Goal: Information Seeking & Learning: Learn about a topic

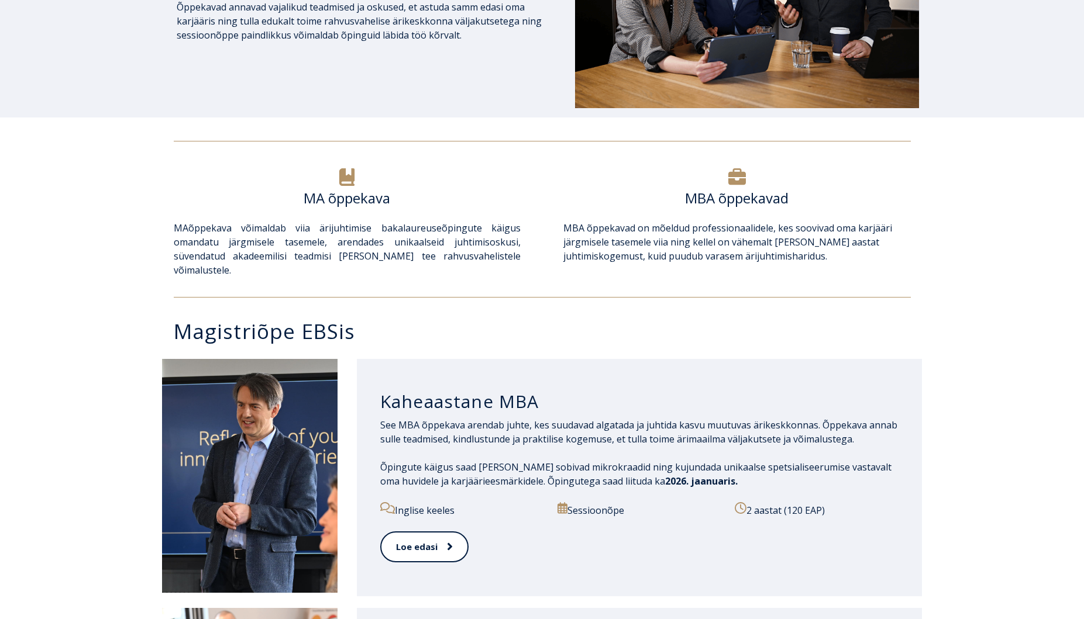
scroll to position [349, 0]
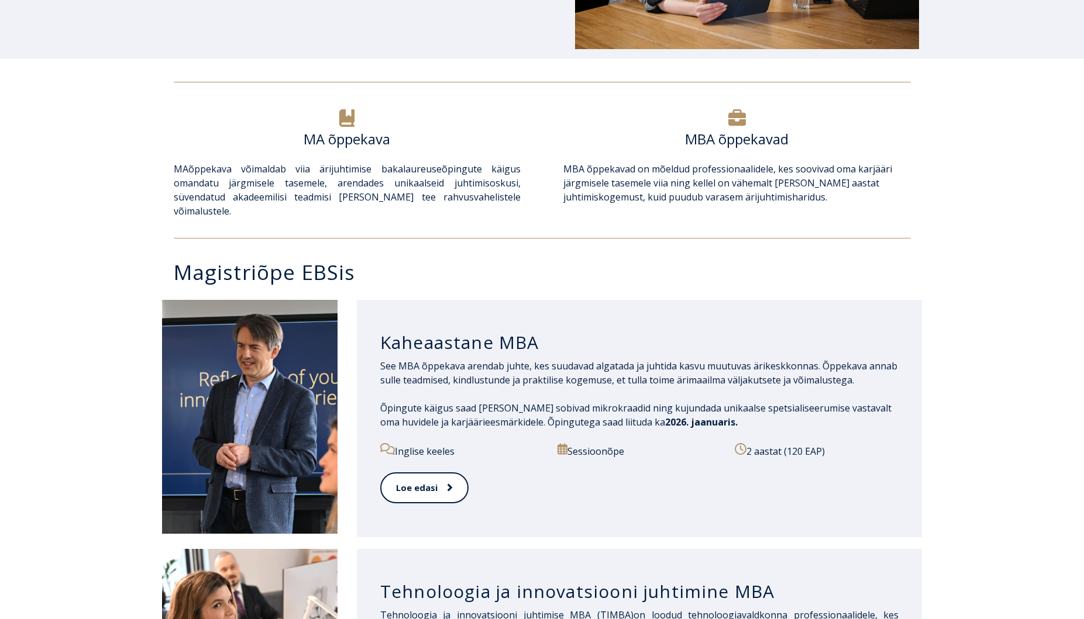
click at [739, 137] on h6 "MBA õppekavad" at bounding box center [736, 139] width 347 height 18
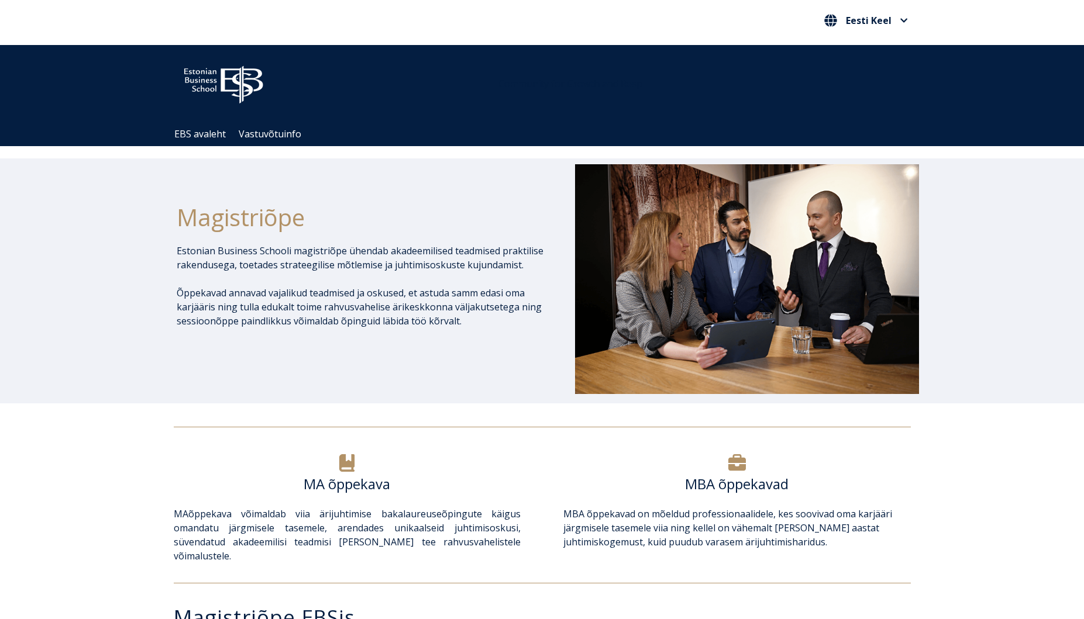
scroll to position [0, 0]
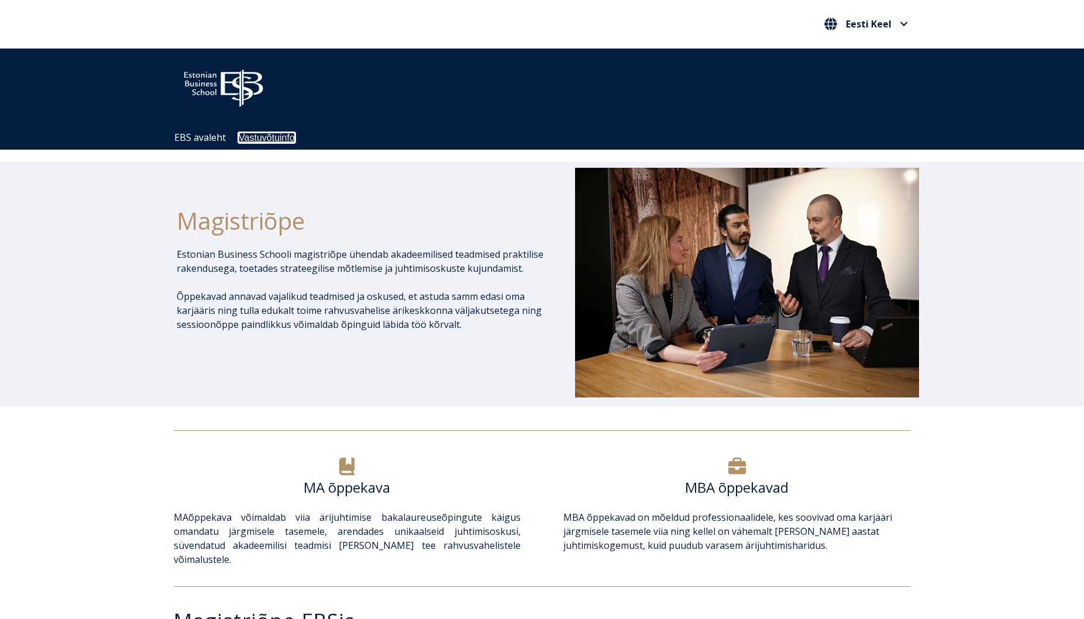
click at [259, 138] on link "Vastuvõtuinfo" at bounding box center [267, 138] width 56 height 10
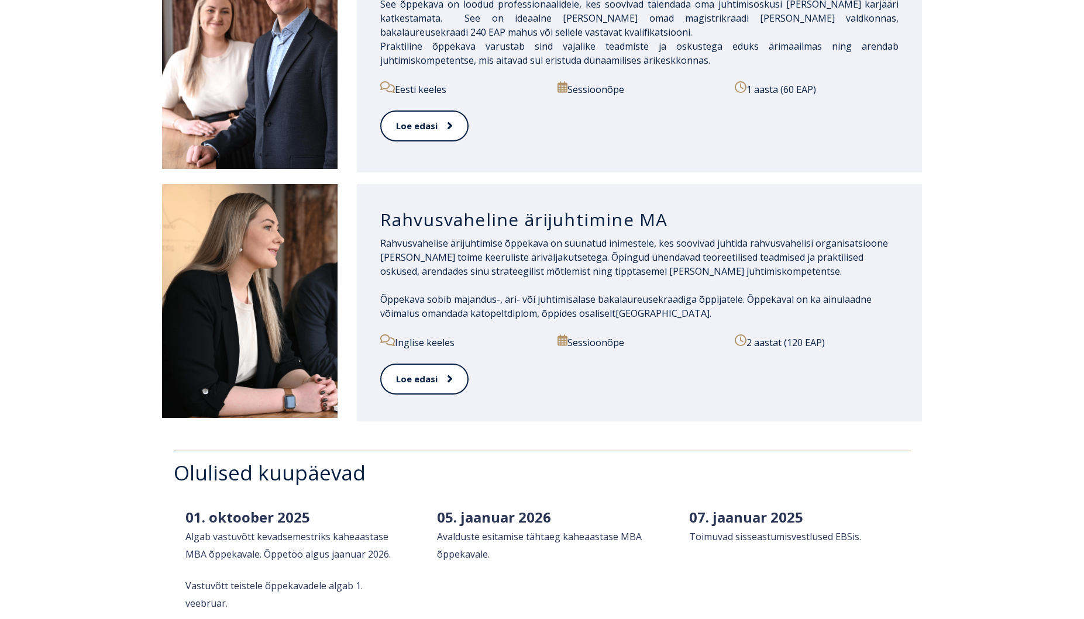
scroll to position [1232, 0]
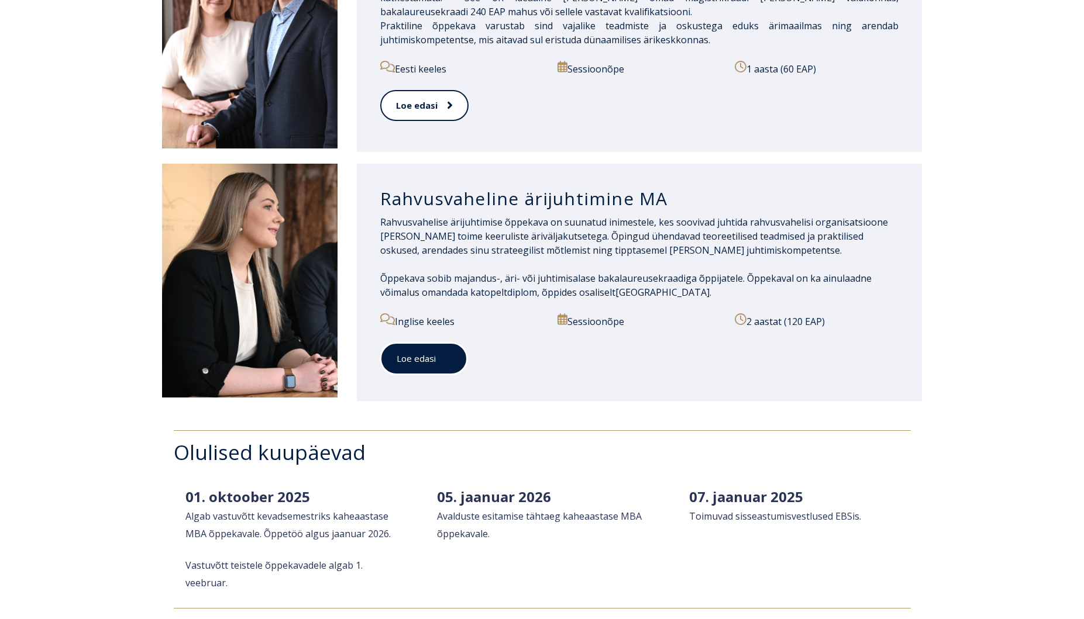
click at [421, 351] on link "Loe edasi" at bounding box center [423, 359] width 87 height 32
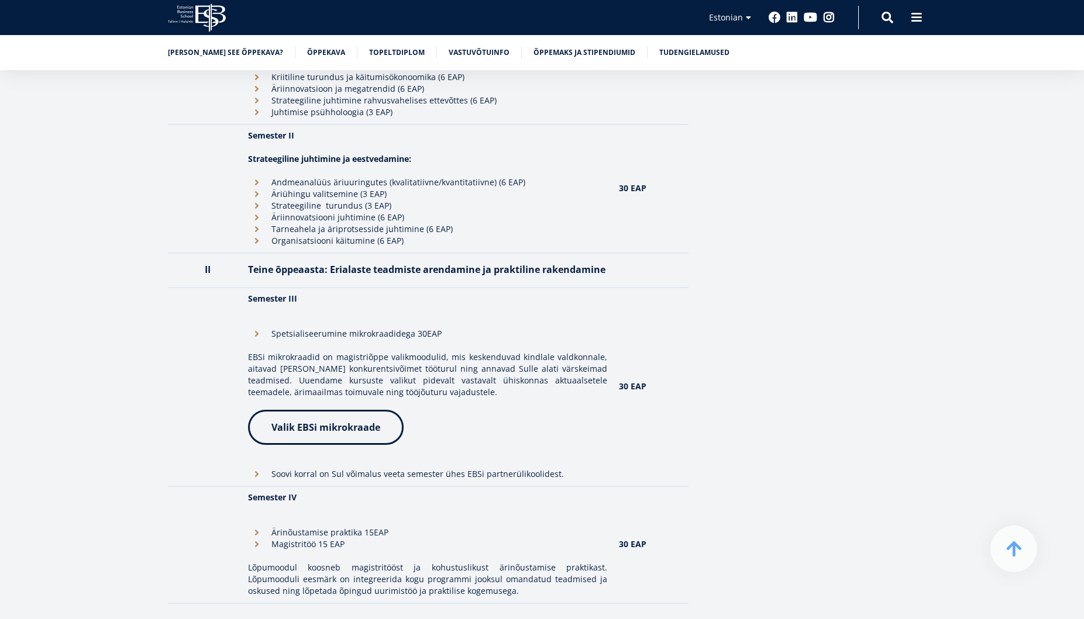
scroll to position [1227, 0]
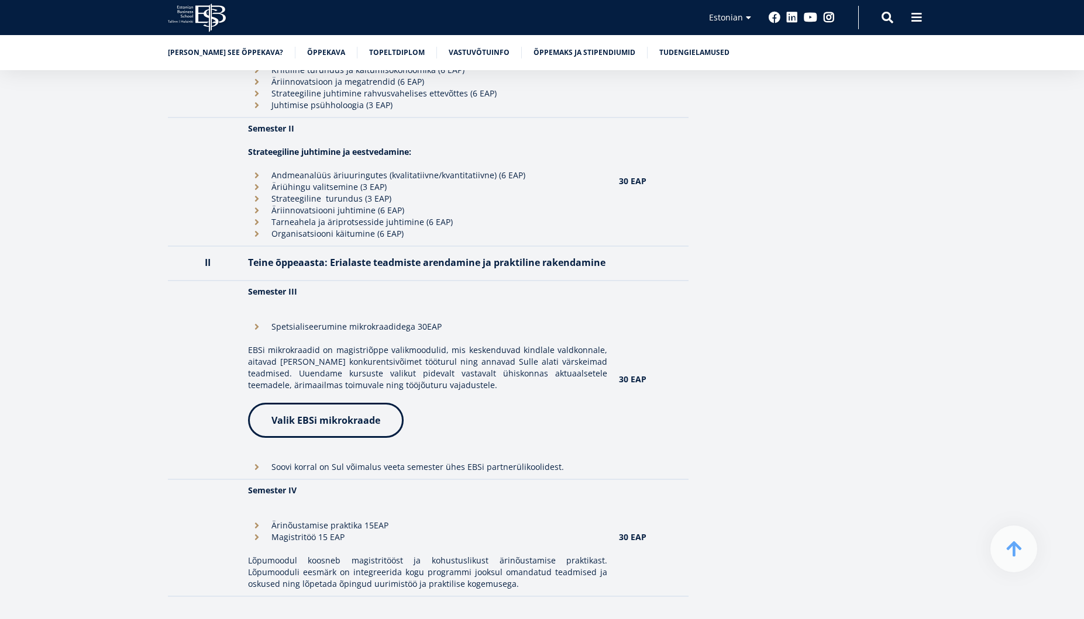
click at [254, 461] on li "Soovi korral on Sul võimalus veeta semester ühes EBSi partnerülikoolidest." at bounding box center [427, 467] width 359 height 12
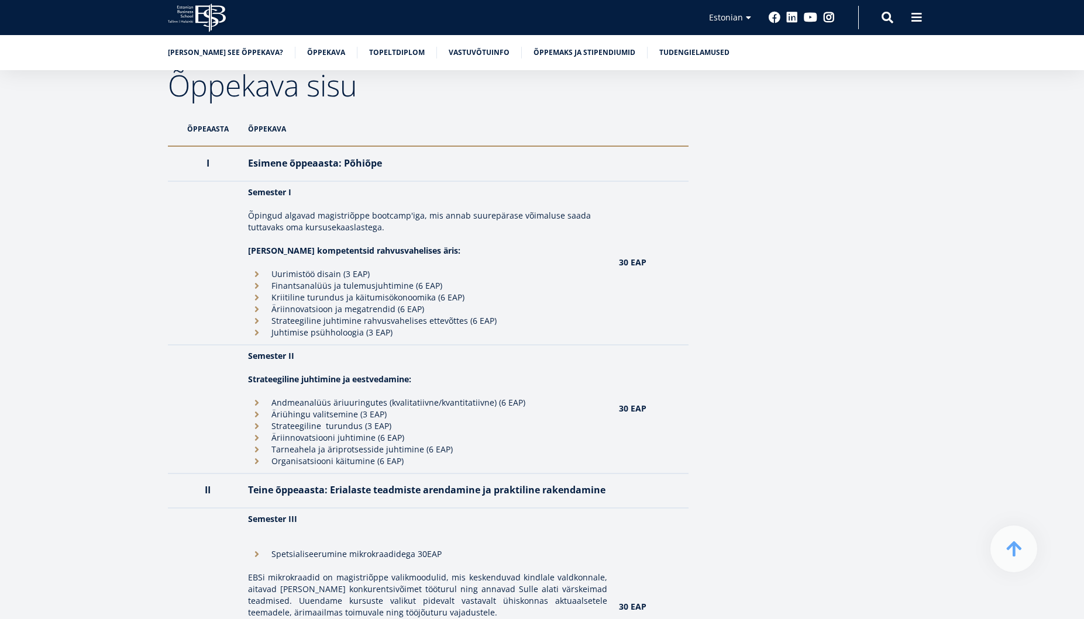
scroll to position [1032, 0]
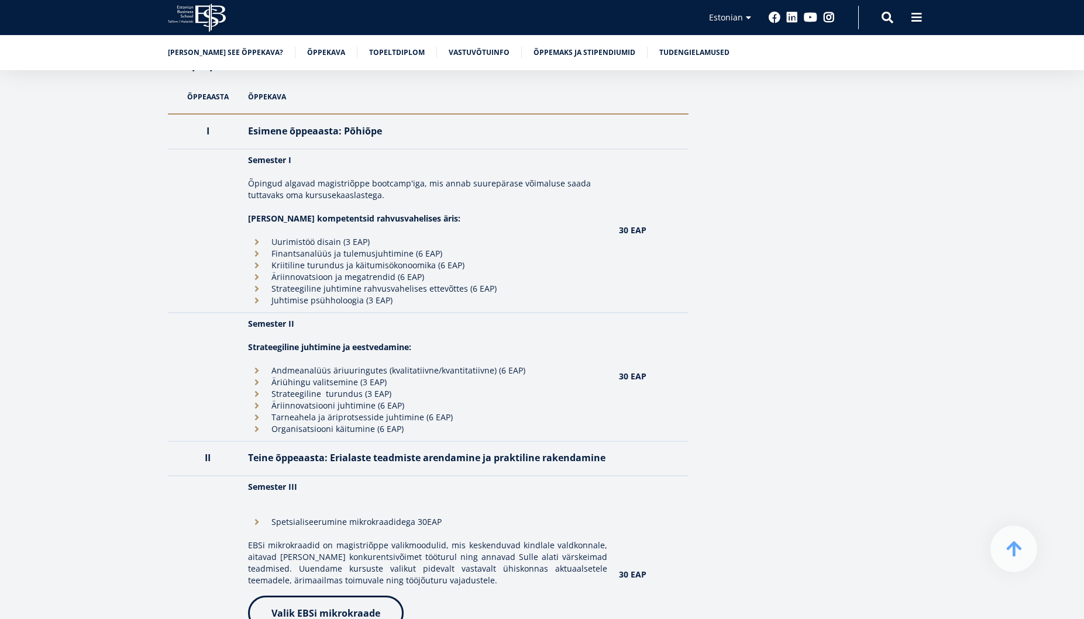
click at [330, 607] on span "Valik EBSi mikrokraade" at bounding box center [325, 613] width 109 height 13
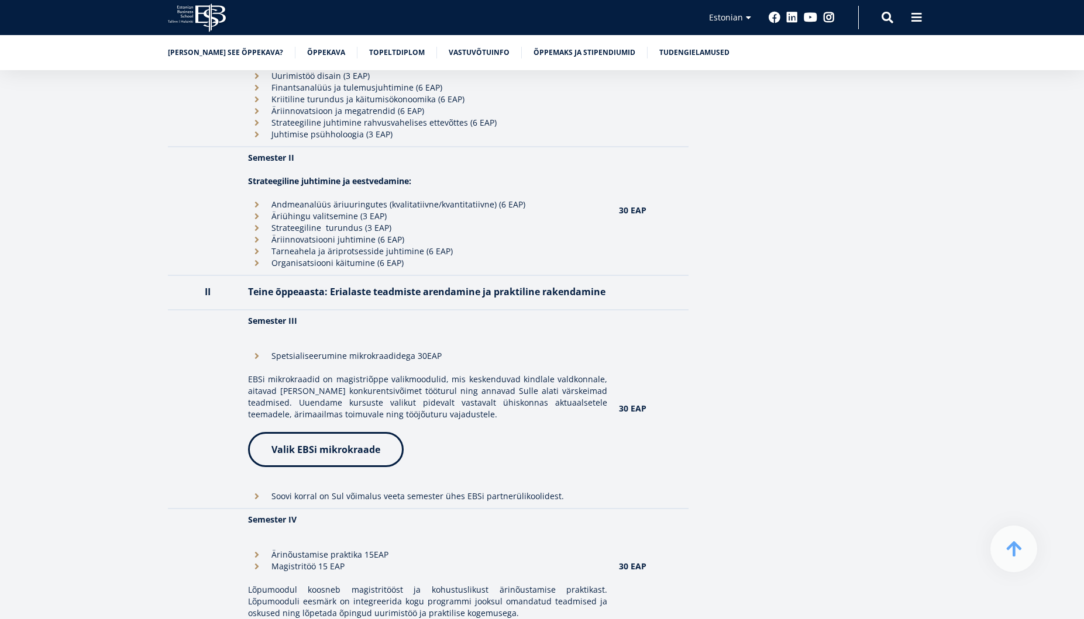
scroll to position [1233, 0]
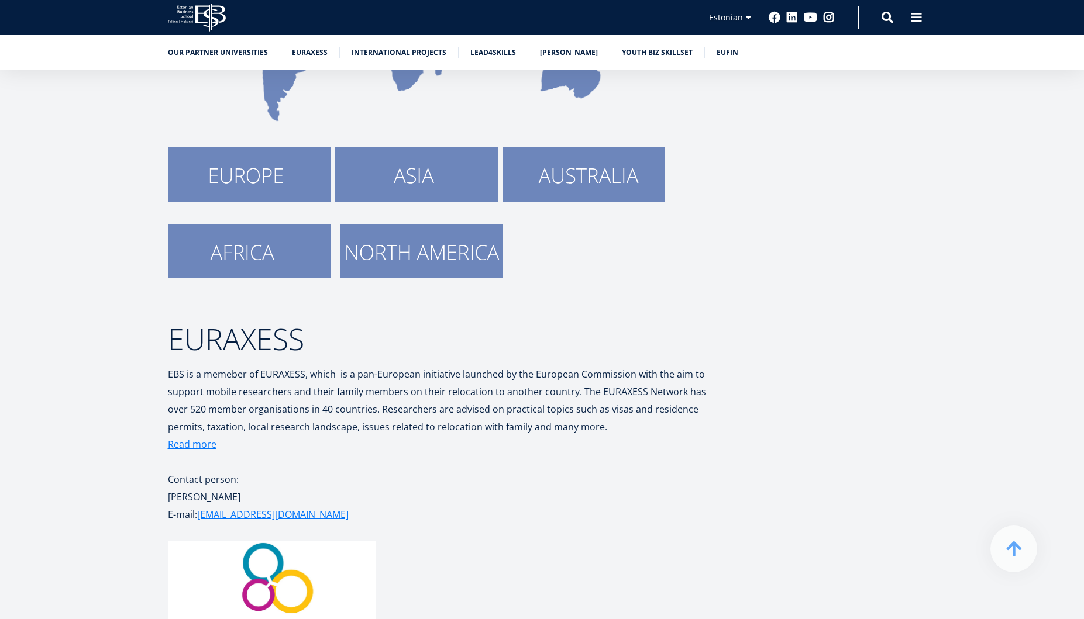
scroll to position [346, 0]
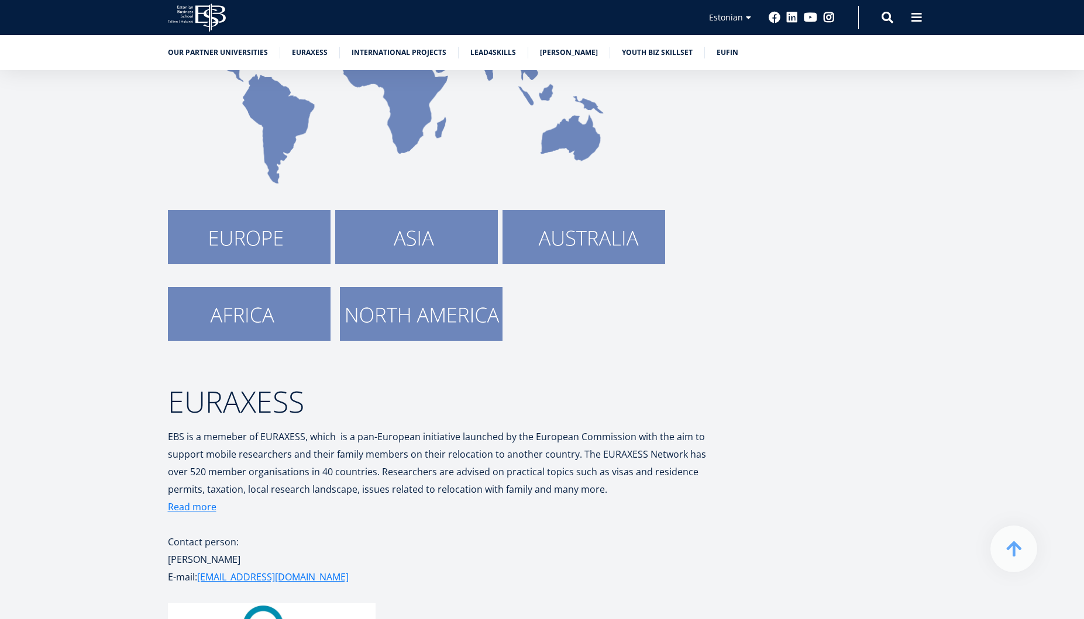
click at [262, 249] on img at bounding box center [249, 237] width 163 height 54
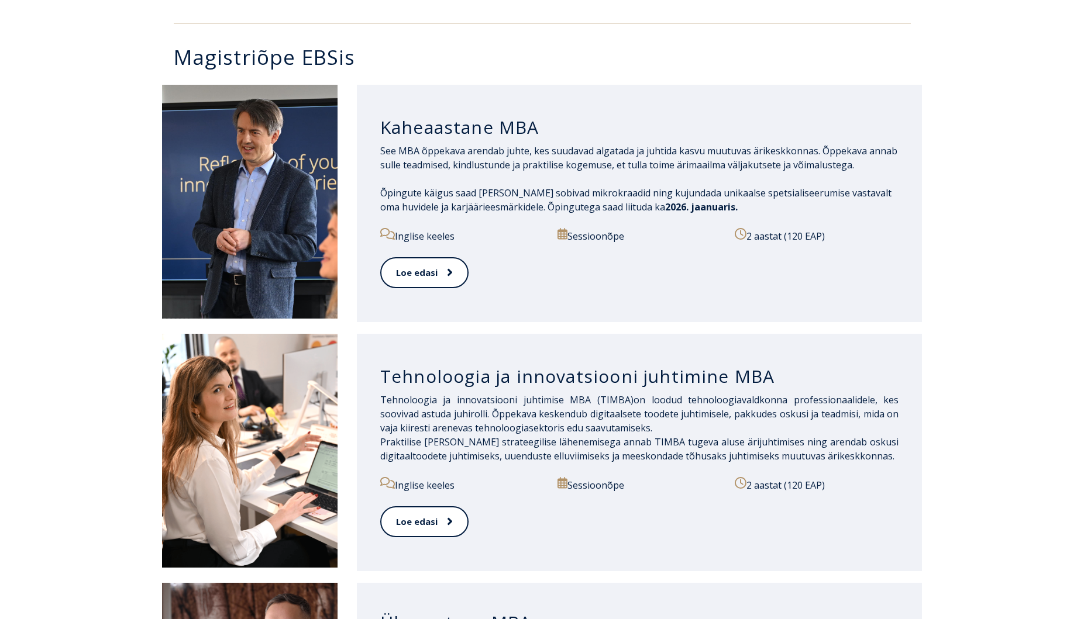
scroll to position [562, 0]
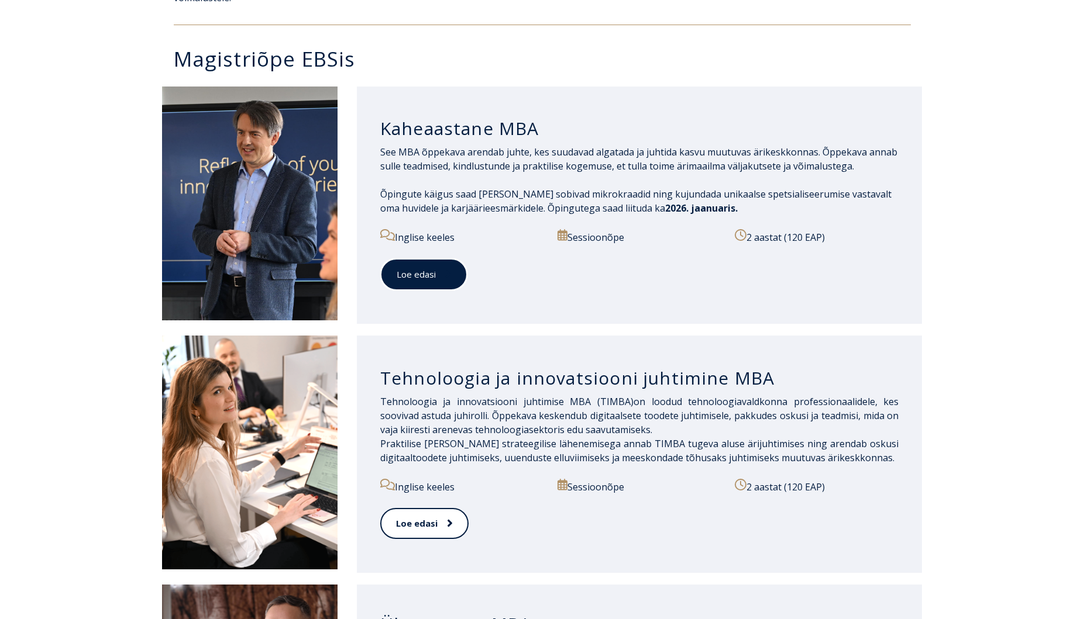
click at [421, 263] on link "Loe edasi" at bounding box center [423, 274] width 87 height 32
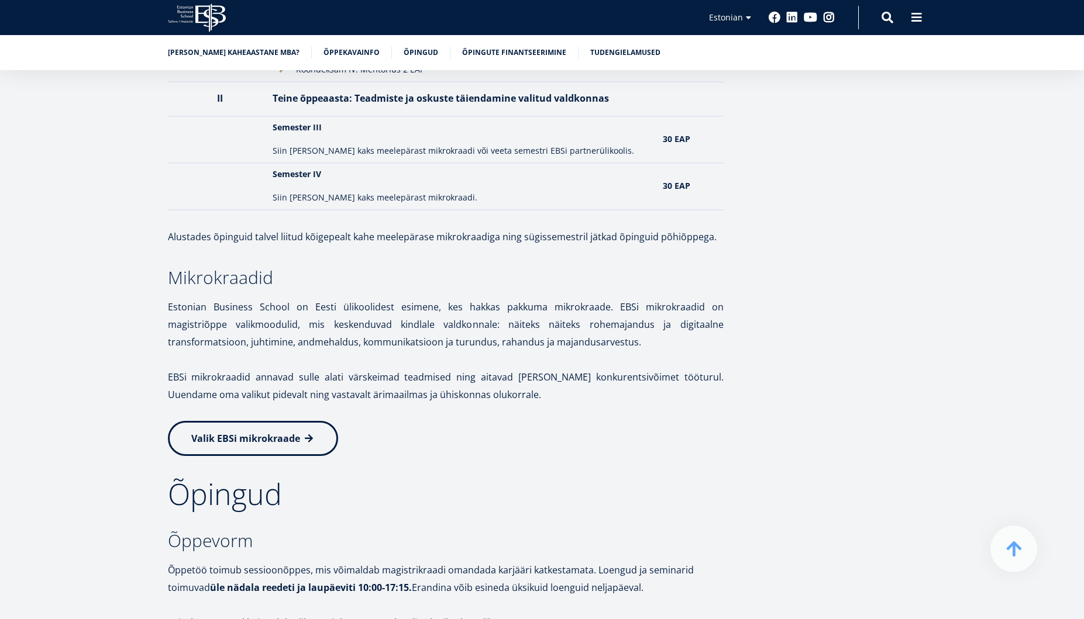
scroll to position [1503, 0]
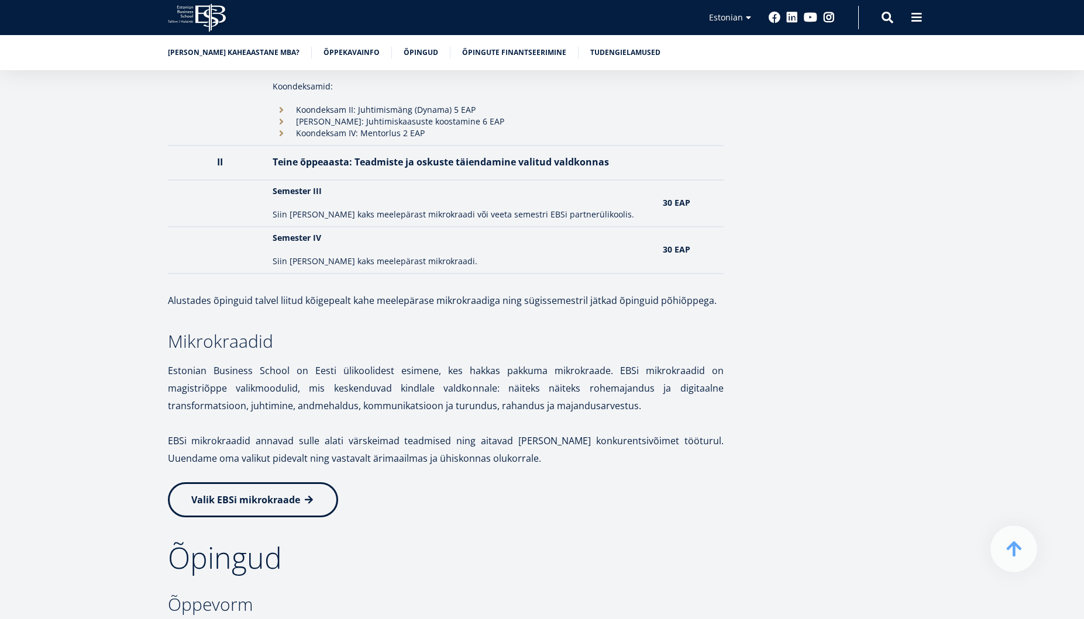
click at [277, 494] on span "Valik EBSi mikrokraade" at bounding box center [245, 500] width 109 height 13
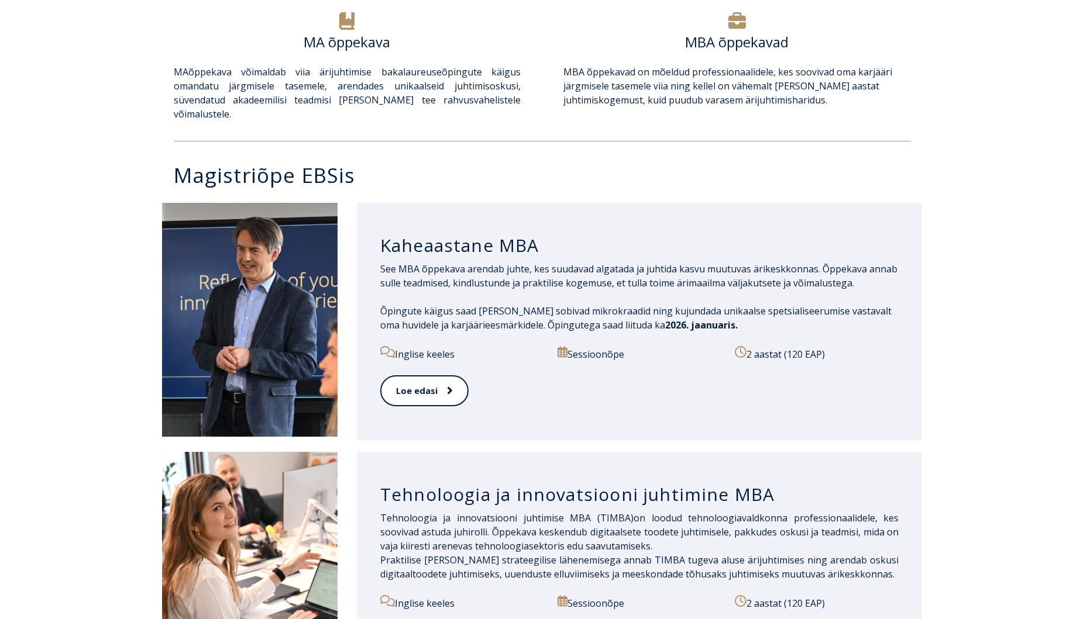
scroll to position [448, 0]
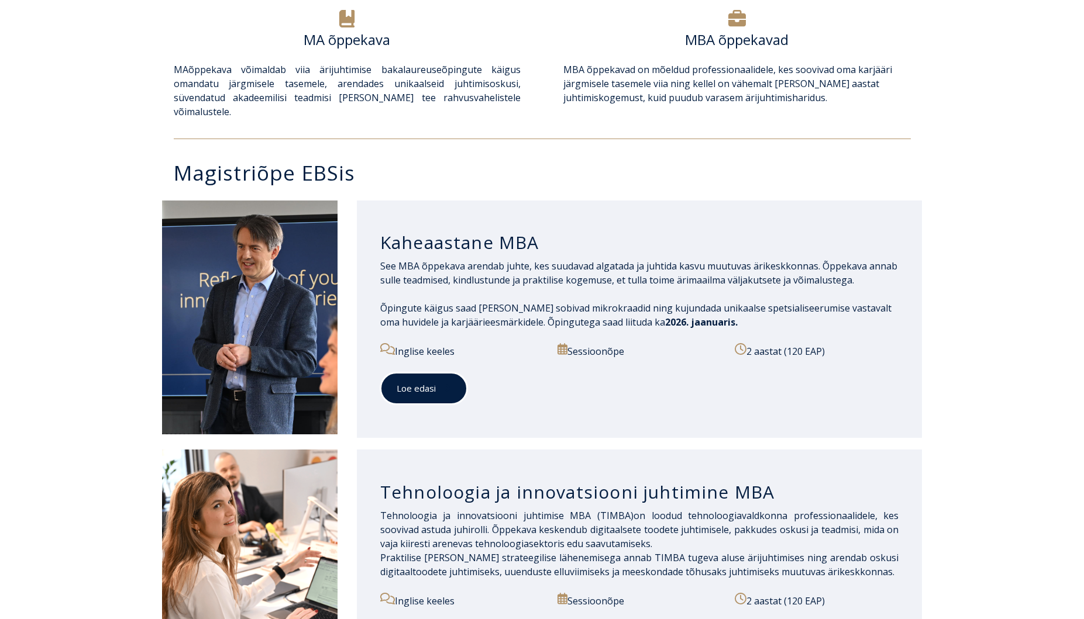
click at [430, 373] on link "Loe edasi" at bounding box center [423, 389] width 87 height 32
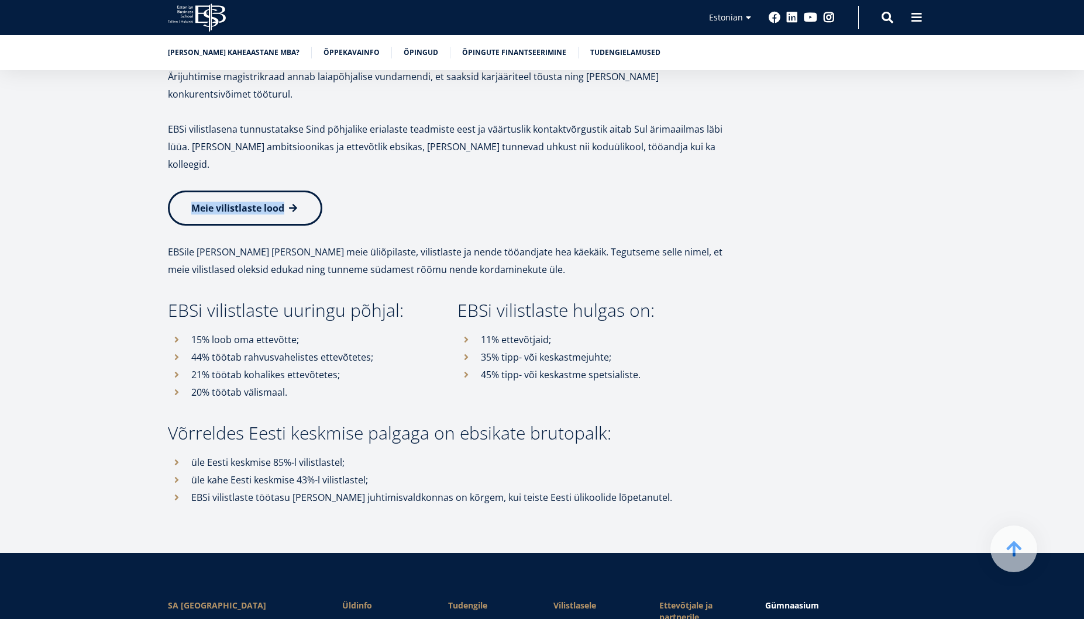
scroll to position [5319, 0]
